Goal: Transaction & Acquisition: Download file/media

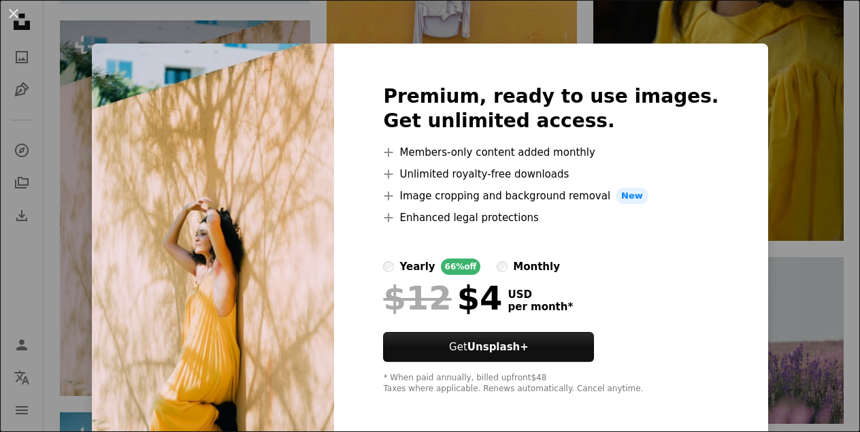
scroll to position [3, 0]
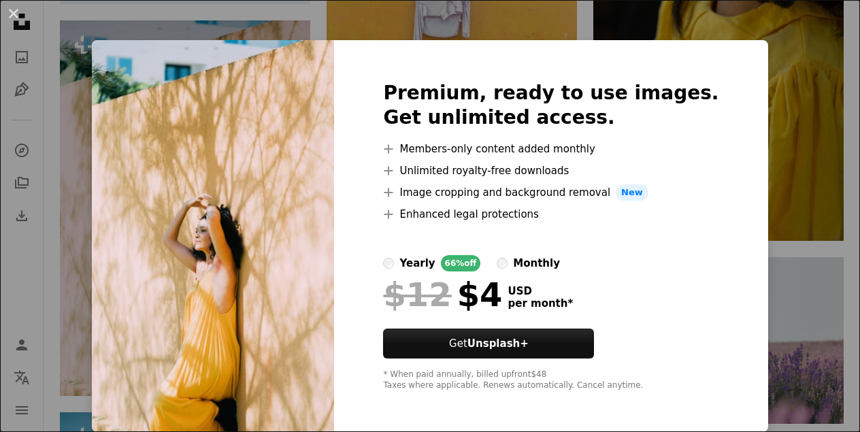
click at [766, 136] on div "An X shape Premium, ready to use images. Get unlimited access. A plus sign Memb…" at bounding box center [430, 216] width 860 height 432
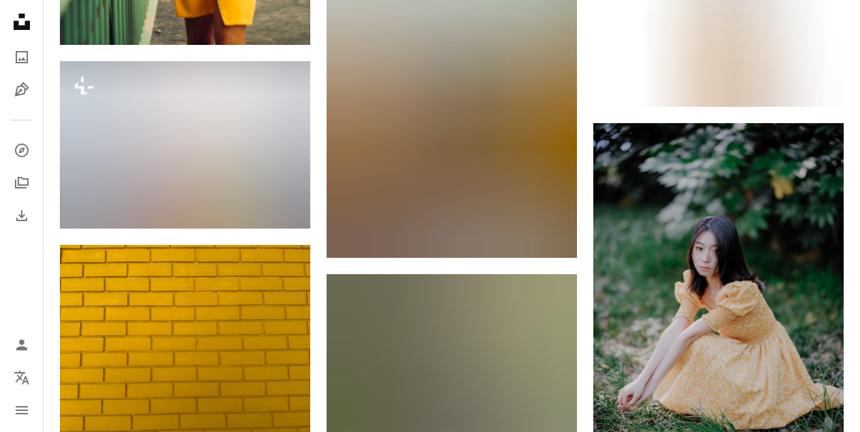
scroll to position [35346, 0]
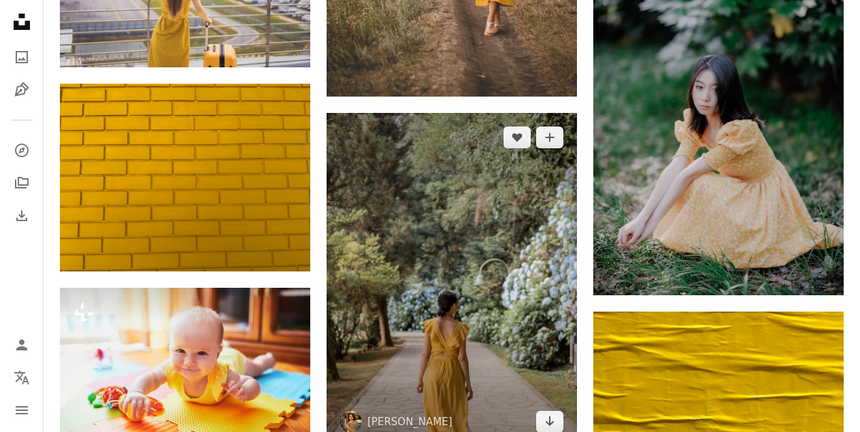
click at [500, 210] on img at bounding box center [452, 279] width 250 height 333
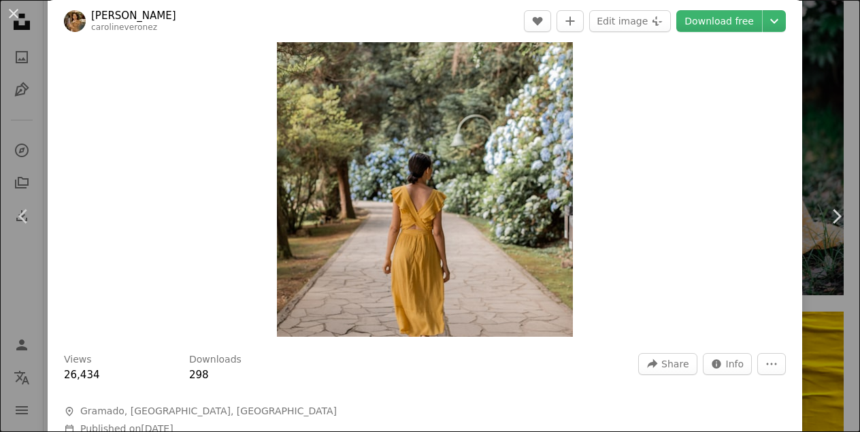
scroll to position [119, 0]
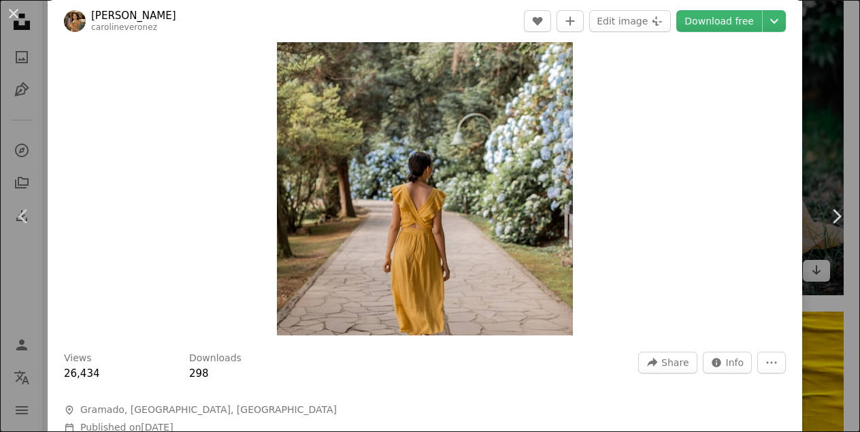
click at [825, 118] on div "An X shape Chevron left Chevron right [PERSON_NAME] carolineveronez A heart A p…" at bounding box center [430, 216] width 860 height 432
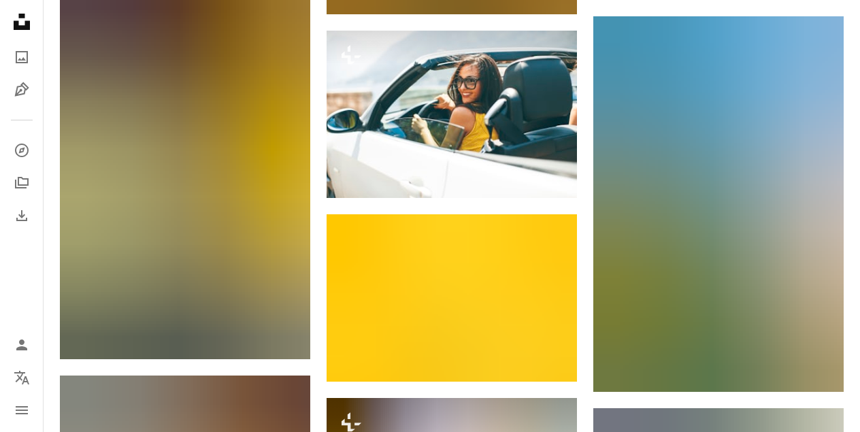
scroll to position [41668, 0]
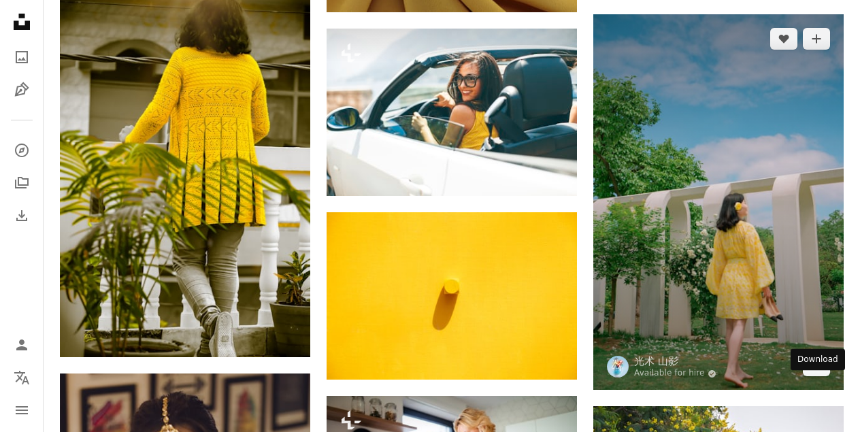
click at [815, 373] on icon "Arrow pointing down" at bounding box center [816, 365] width 11 height 16
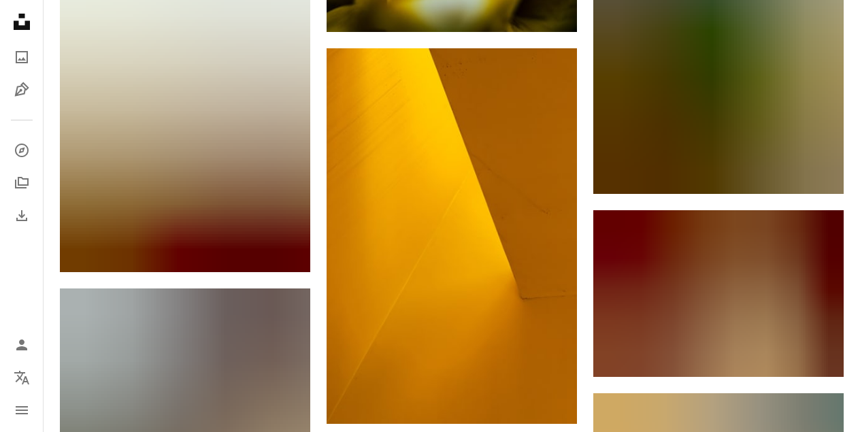
scroll to position [43806, 0]
